Goal: Information Seeking & Learning: Learn about a topic

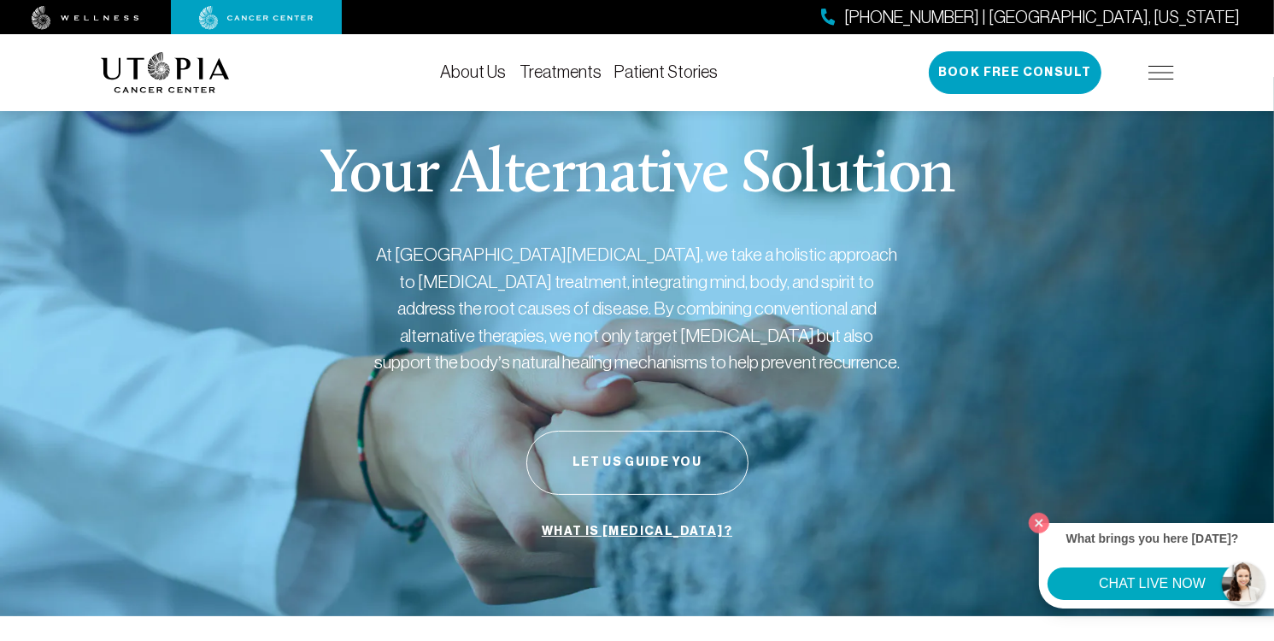
click at [1165, 64] on div "[PHONE_NUMBER] | [GEOGRAPHIC_DATA], [US_STATE] Book Free Consult" at bounding box center [1051, 72] width 245 height 43
click at [1158, 74] on img at bounding box center [1161, 73] width 26 height 14
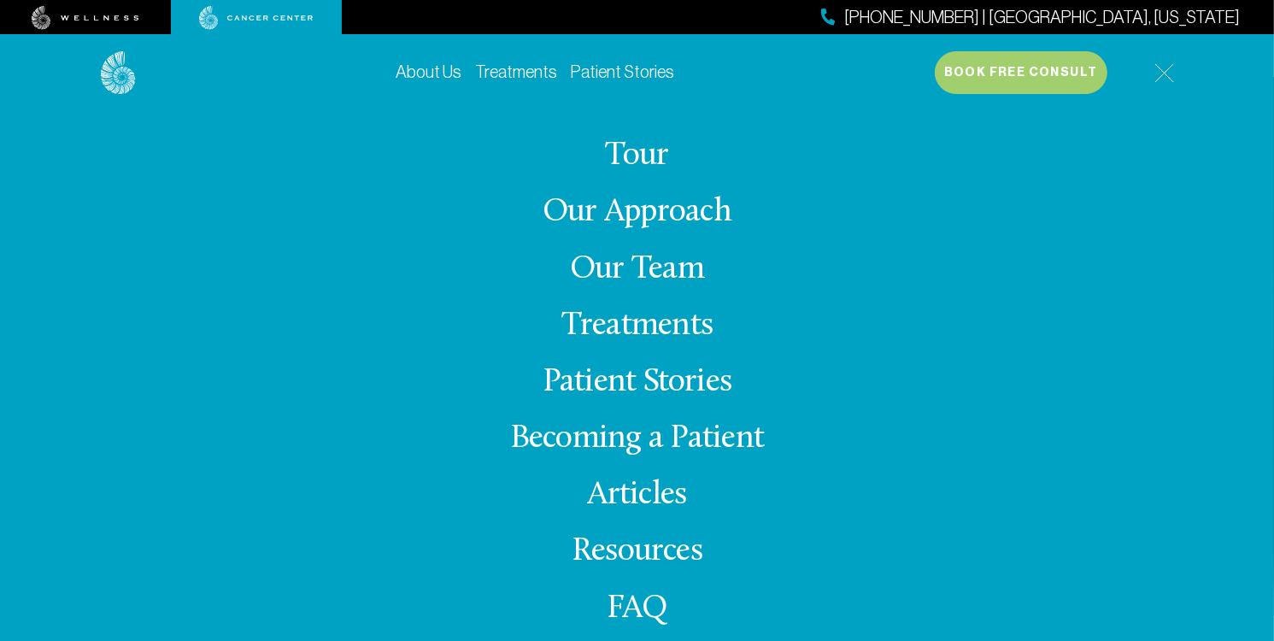
click at [513, 71] on link "Treatments" at bounding box center [516, 71] width 82 height 19
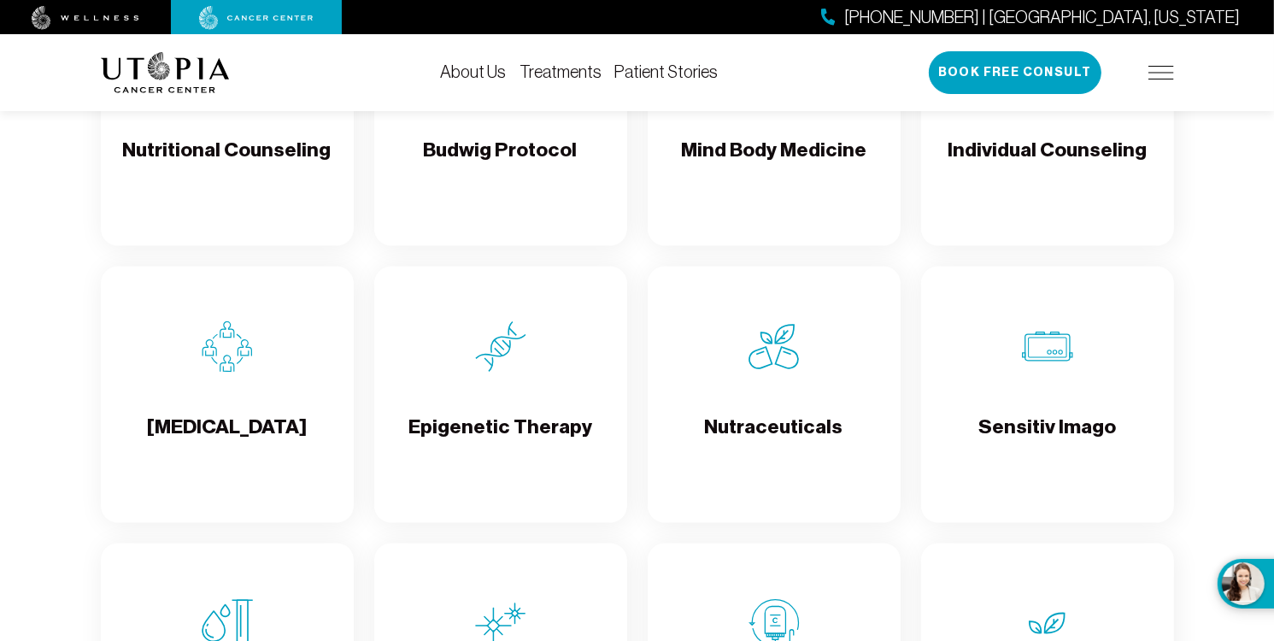
scroll to position [2563, 0]
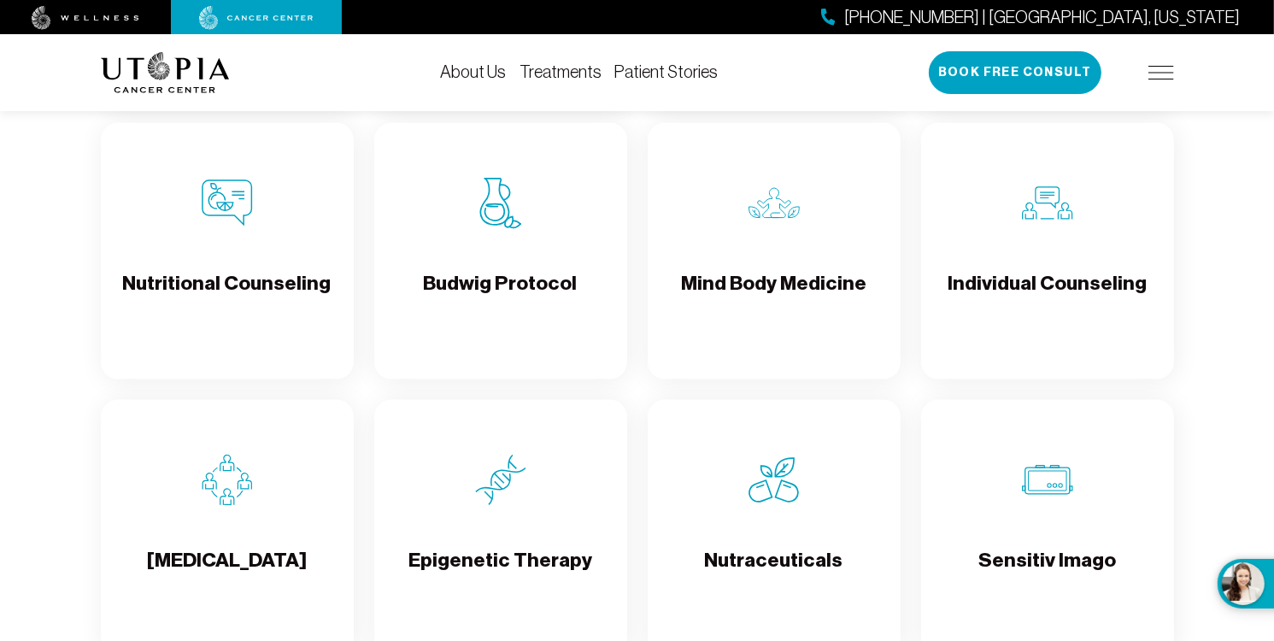
click at [1162, 71] on img at bounding box center [1161, 73] width 26 height 14
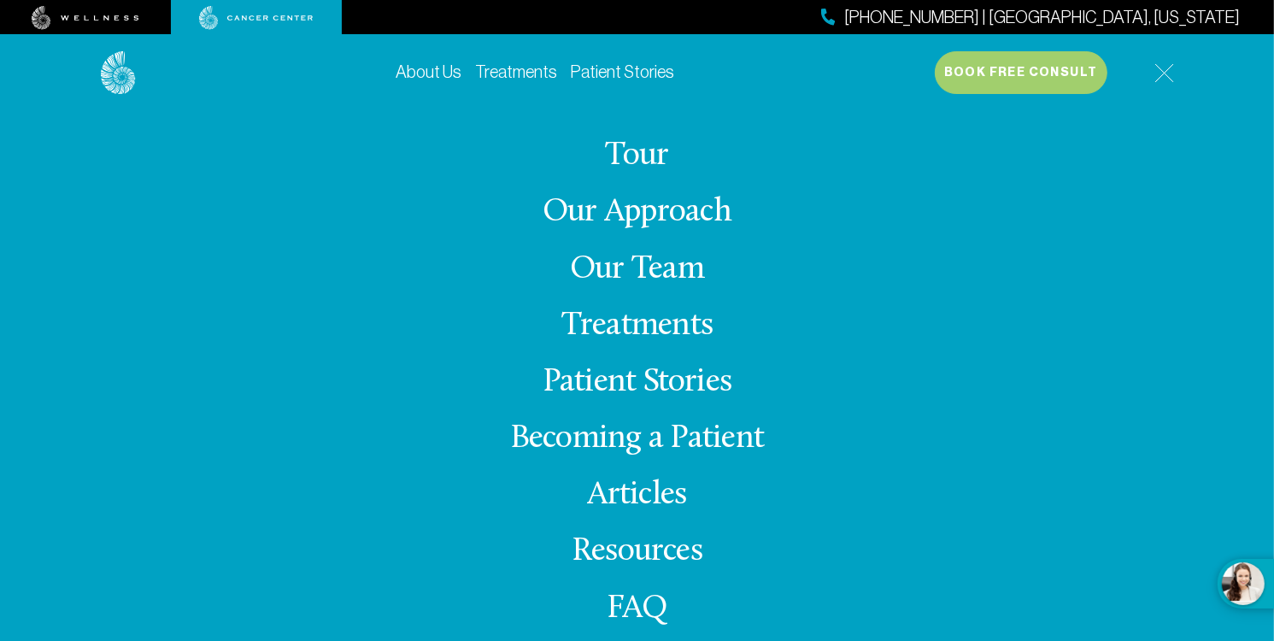
scroll to position [28, 0]
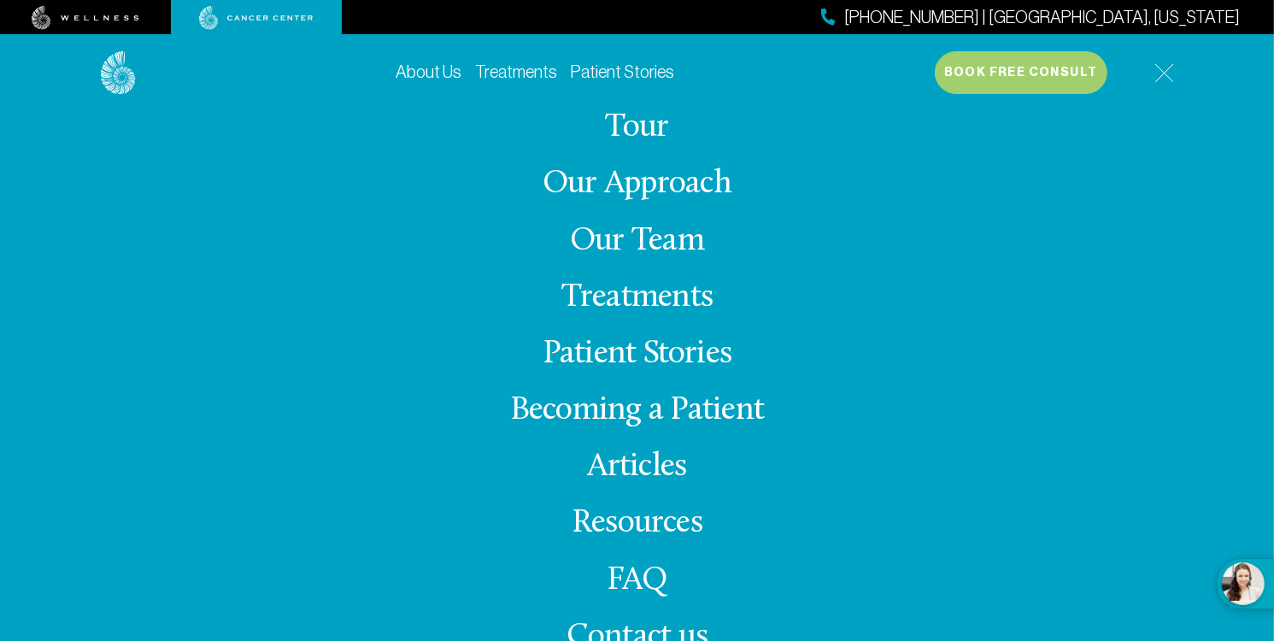
click at [639, 294] on link "Treatments" at bounding box center [636, 297] width 151 height 33
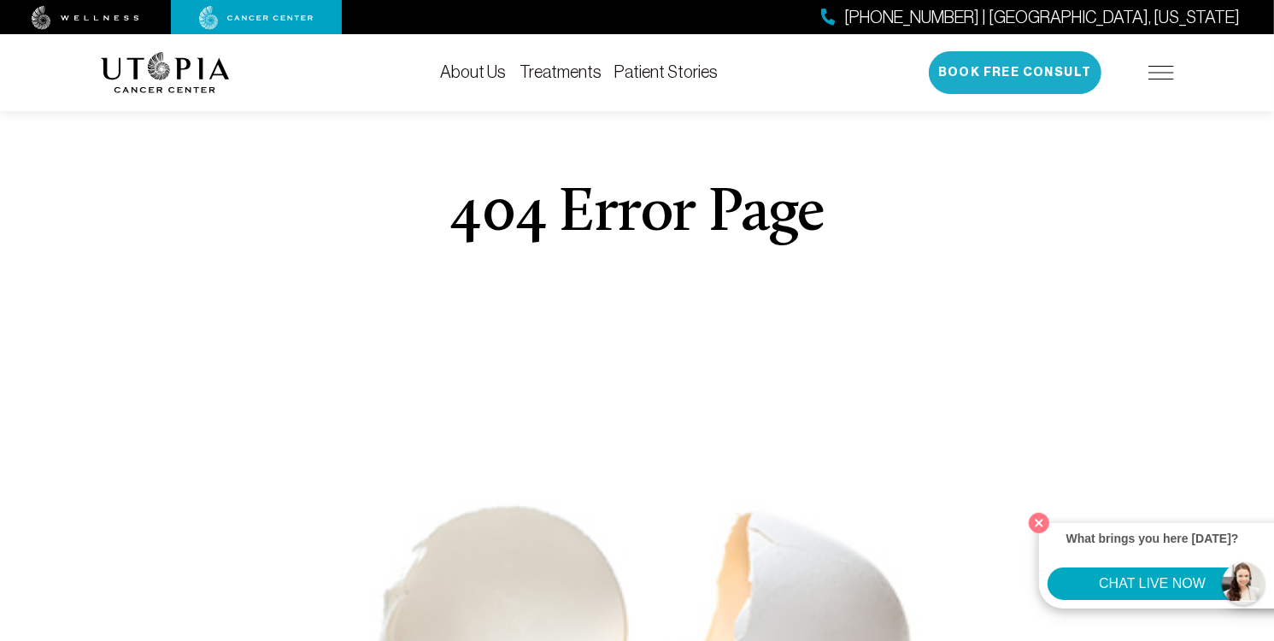
click at [1055, 77] on button "Book Free Consult" at bounding box center [1015, 72] width 173 height 43
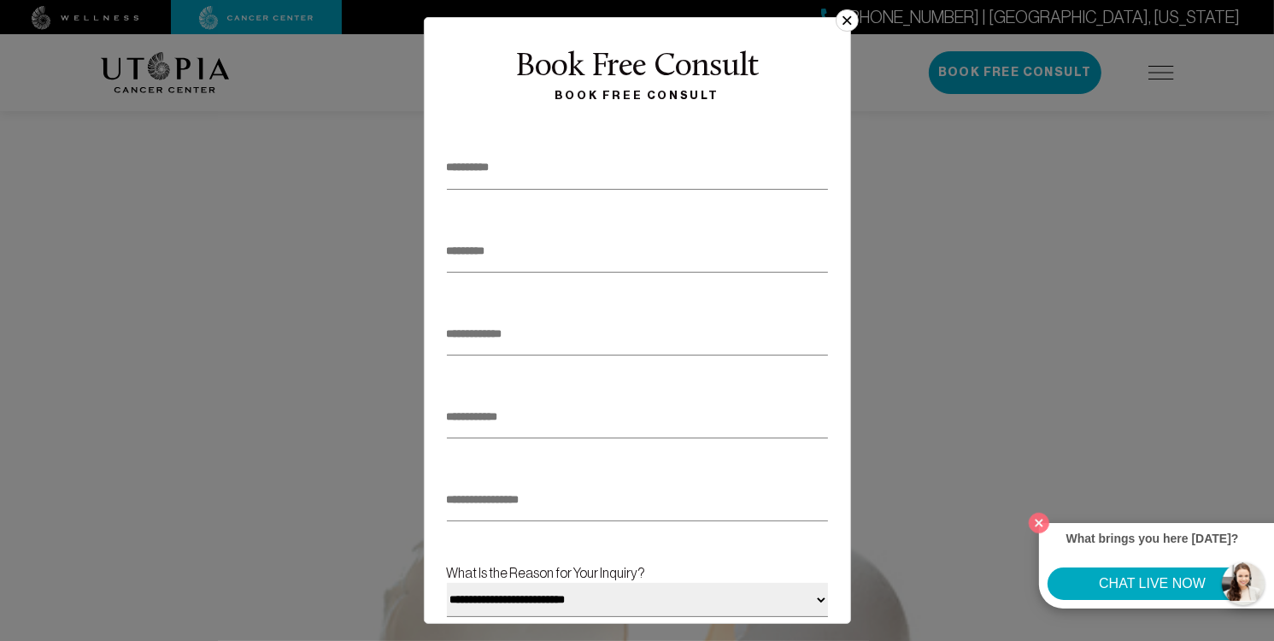
click at [845, 11] on button "×" at bounding box center [847, 20] width 22 height 22
